Goal: Navigation & Orientation: Find specific page/section

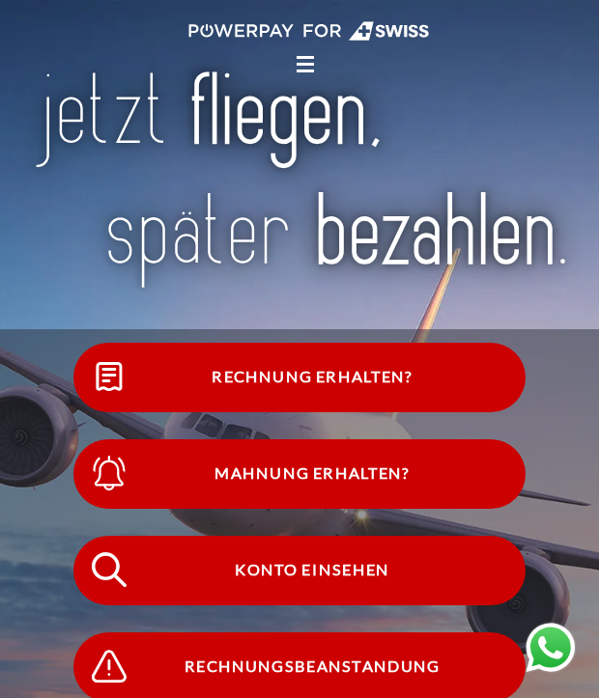
click at [305, 62] on div at bounding box center [304, 62] width 17 height 17
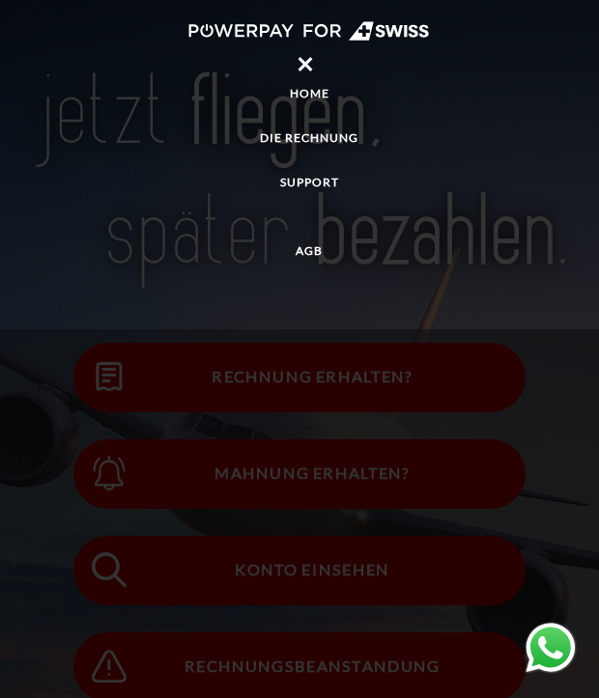
click at [434, 81] on link "Home" at bounding box center [309, 93] width 599 height 35
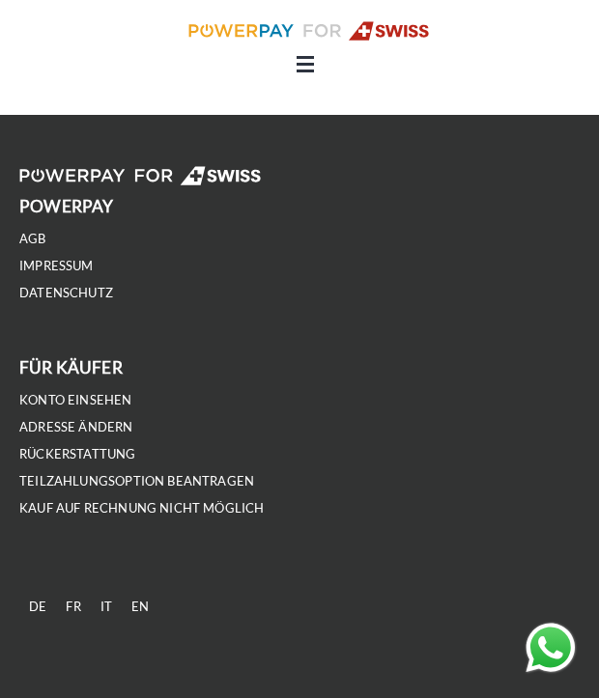
scroll to position [4946, 0]
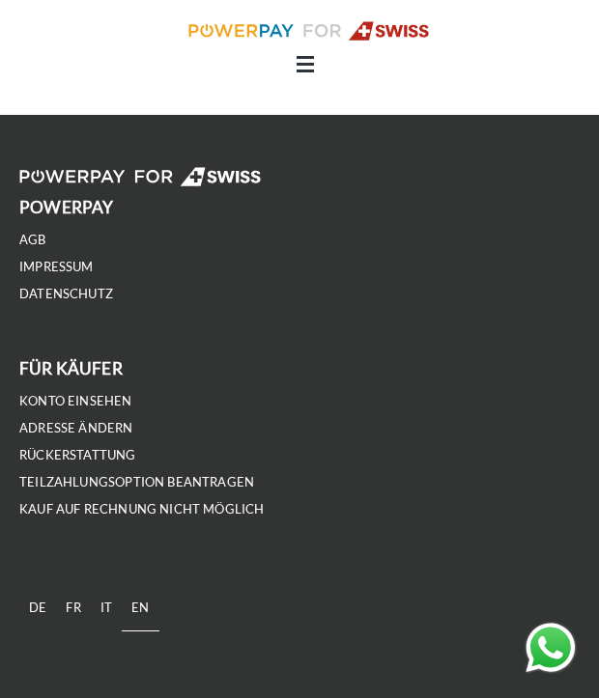
click at [143, 604] on link "EN" at bounding box center [140, 608] width 37 height 46
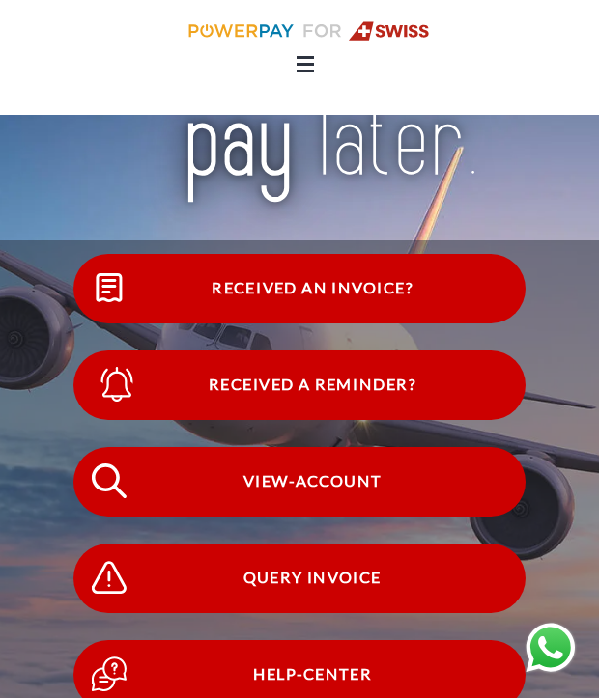
scroll to position [142, 0]
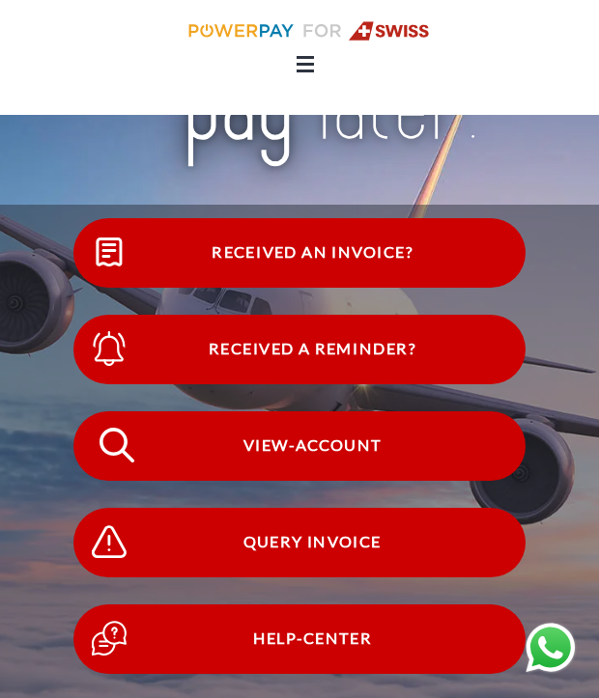
click at [260, 451] on span "View-Account" at bounding box center [312, 446] width 426 height 70
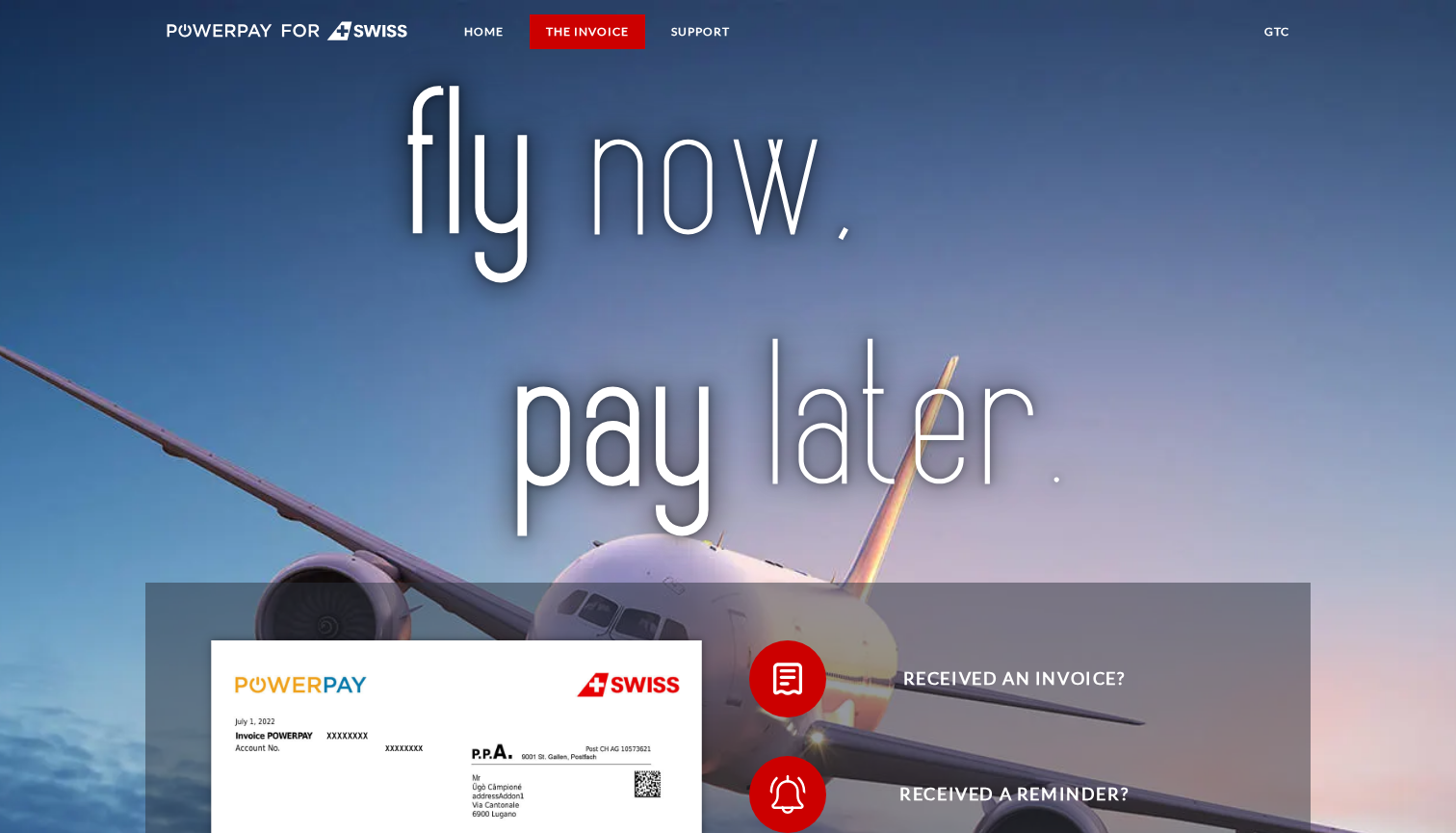
click at [600, 26] on link "THE INVOICE" at bounding box center [587, 31] width 116 height 35
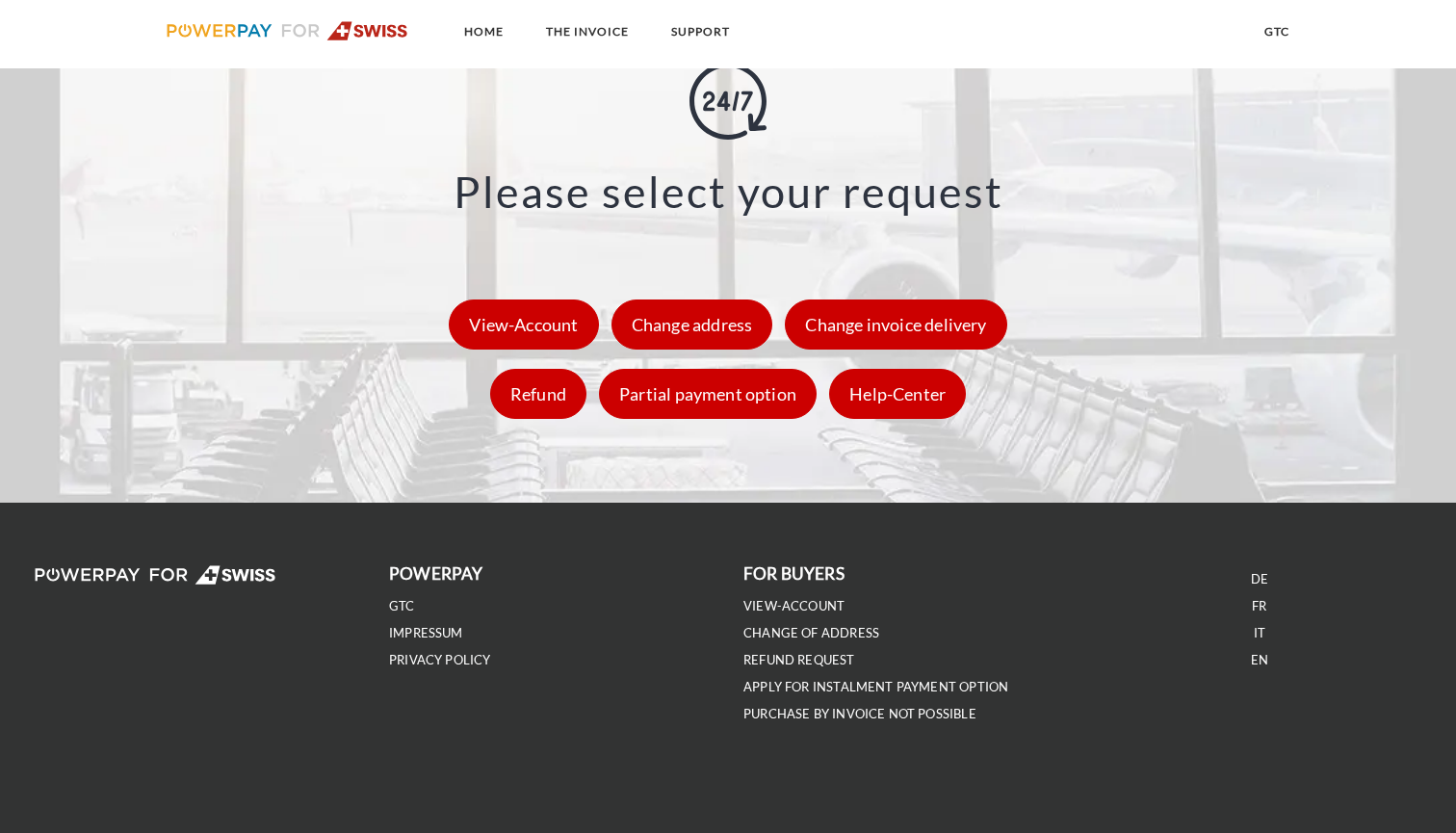
scroll to position [2779, 0]
click at [547, 330] on div "View-Account" at bounding box center [524, 324] width 150 height 50
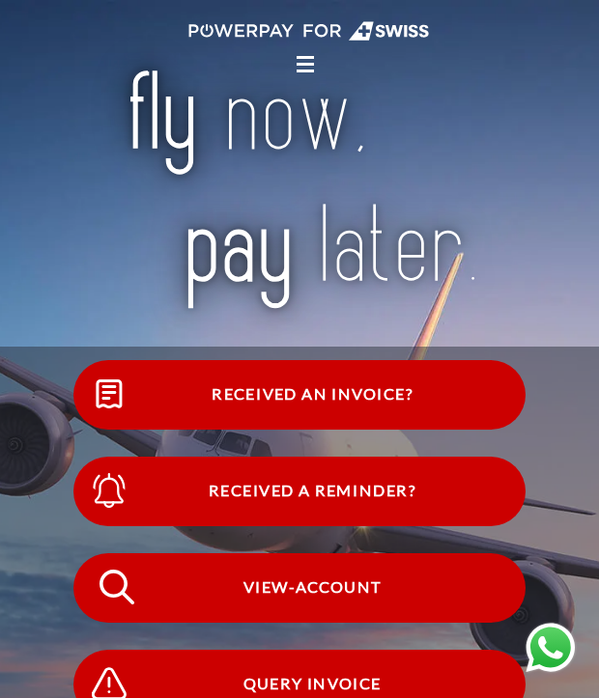
click at [270, 592] on span "View-Account" at bounding box center [312, 588] width 426 height 70
click at [304, 53] on link at bounding box center [309, 34] width 599 height 40
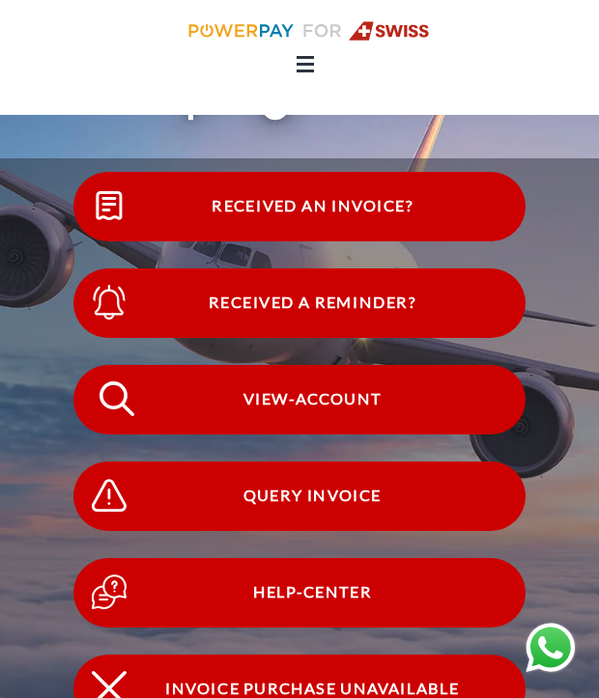
scroll to position [177, 0]
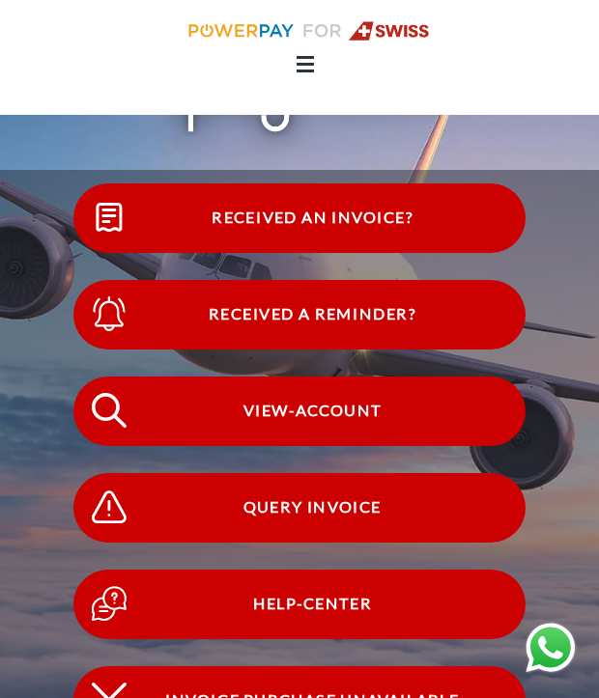
click at [308, 64] on icon at bounding box center [304, 64] width 17 height 3
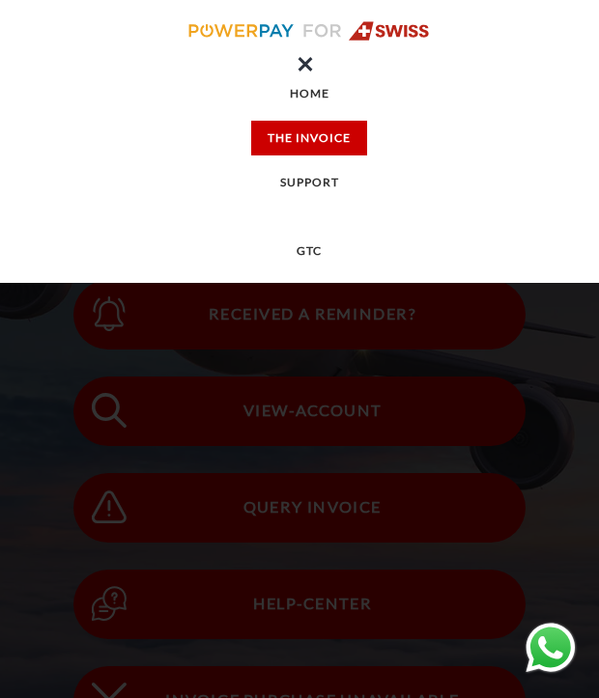
click at [311, 132] on link "THE INVOICE" at bounding box center [309, 138] width 116 height 35
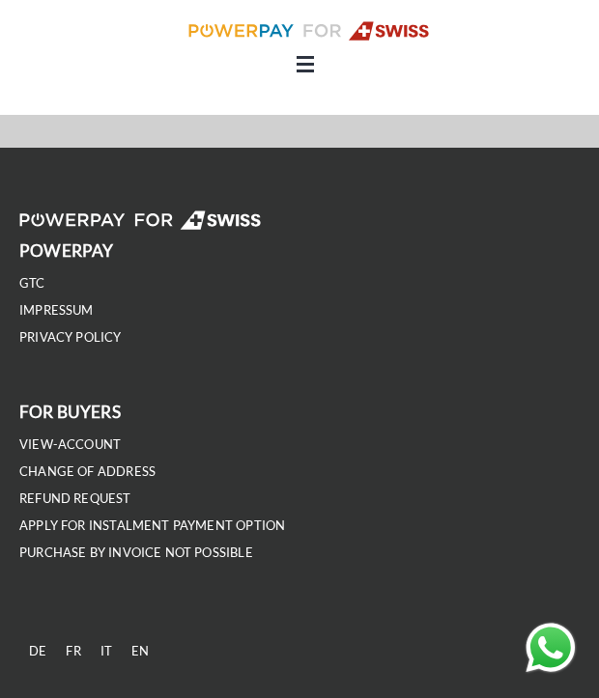
scroll to position [4867, 0]
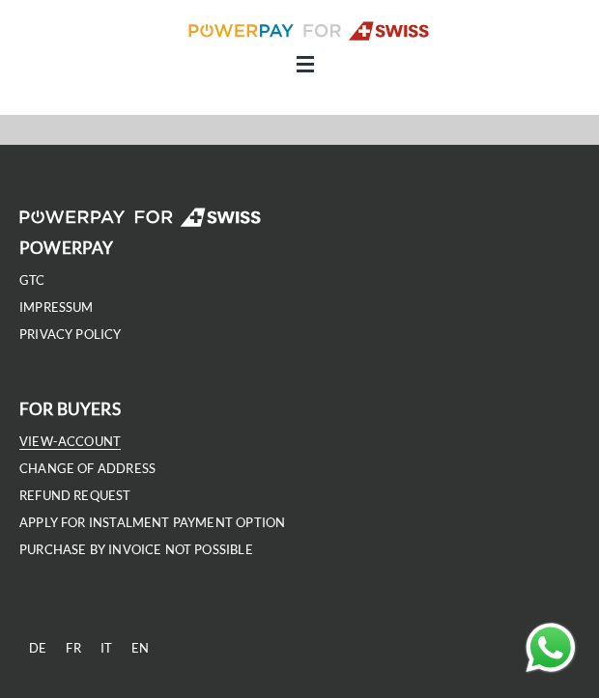
click at [67, 438] on link "VIEW-ACCOUNT" at bounding box center [69, 442] width 101 height 16
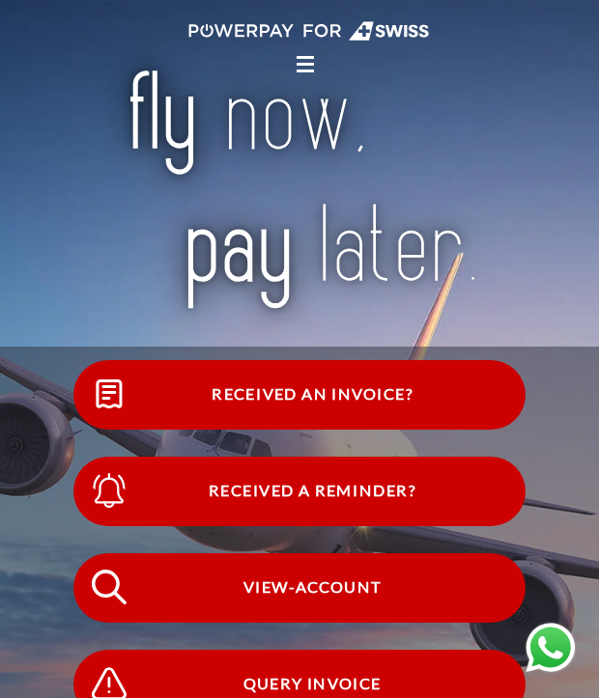
scroll to position [0, 0]
click at [307, 391] on span "Received an invoice?" at bounding box center [312, 395] width 426 height 70
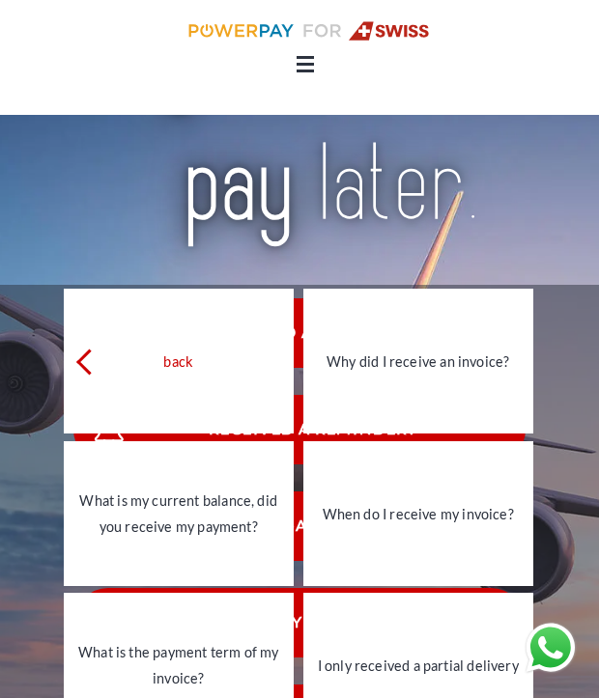
scroll to position [60, 0]
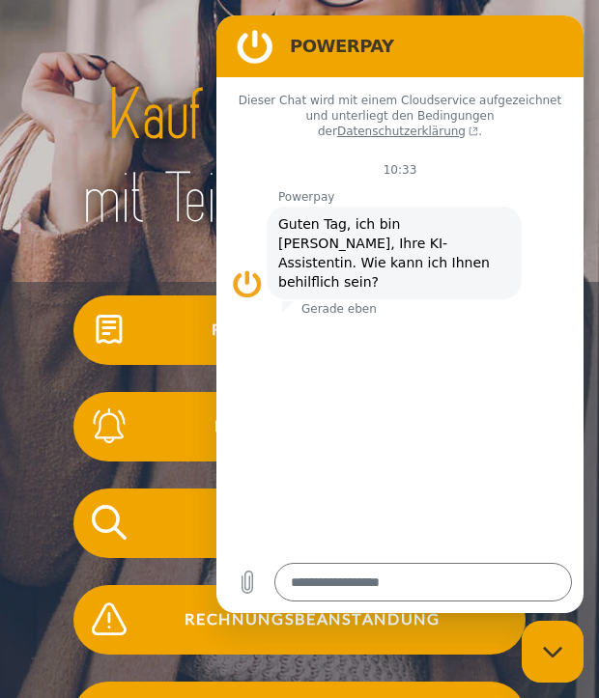
click at [82, 174] on img at bounding box center [299, 158] width 539 height 176
click at [556, 29] on div "POWERPAY" at bounding box center [396, 46] width 336 height 39
drag, startPoint x: 139, startPoint y: 203, endPoint x: 138, endPoint y: 247, distance: 44.4
click at [140, 341] on span "Rechnung erhalten?" at bounding box center [312, 330] width 426 height 70
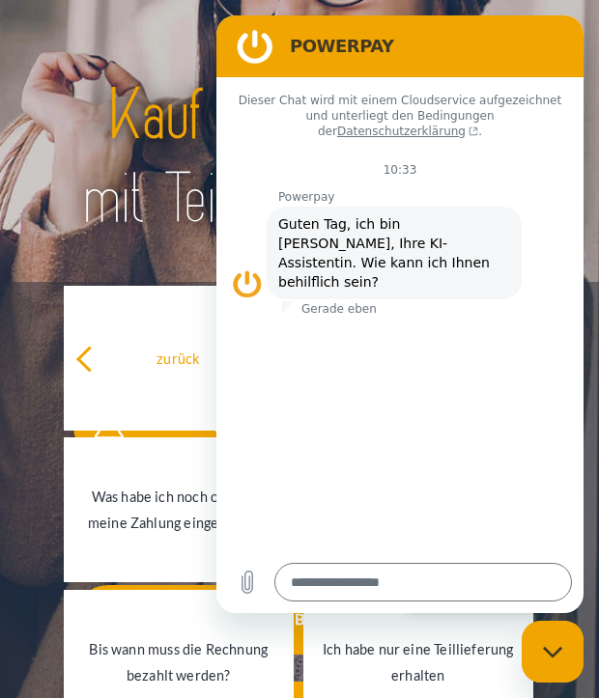
click at [238, 45] on figure at bounding box center [255, 46] width 39 height 39
click at [557, 652] on icon "Messaging-Fenster schließen" at bounding box center [551, 651] width 19 height 11
type textarea "*"
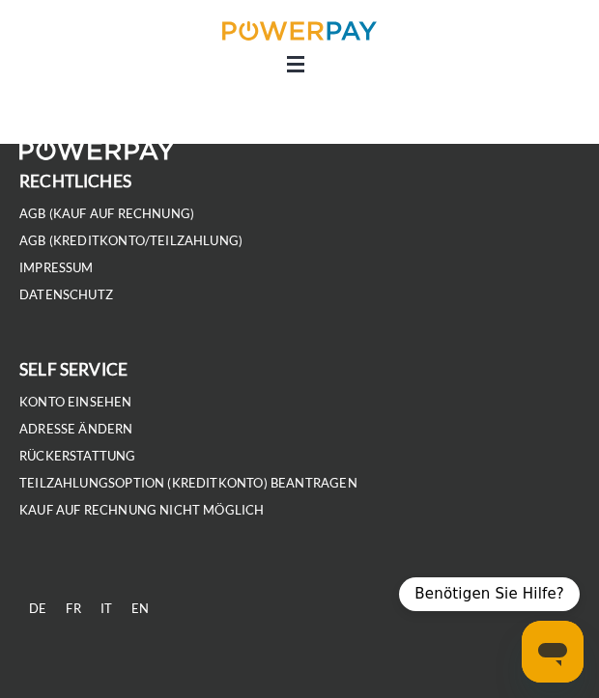
scroll to position [3123, 0]
click at [142, 607] on link "EN" at bounding box center [140, 610] width 37 height 46
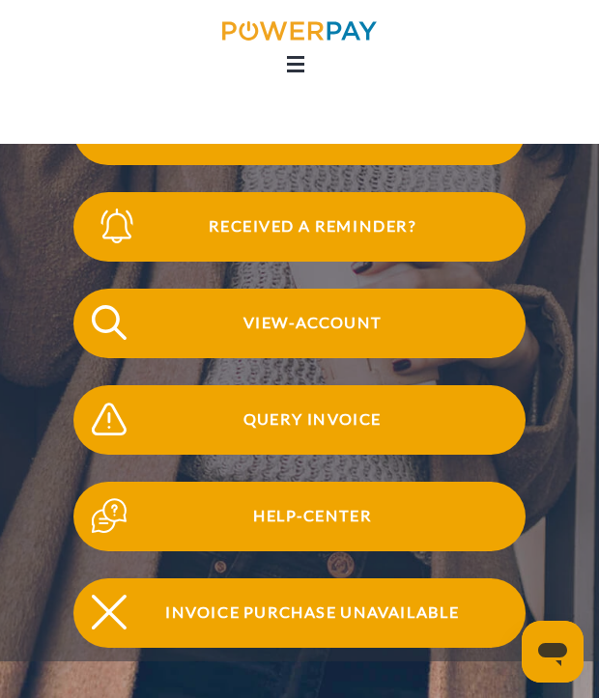
scroll to position [200, 0]
click at [313, 326] on span "View-Account" at bounding box center [312, 324] width 426 height 70
